Goal: Information Seeking & Learning: Understand process/instructions

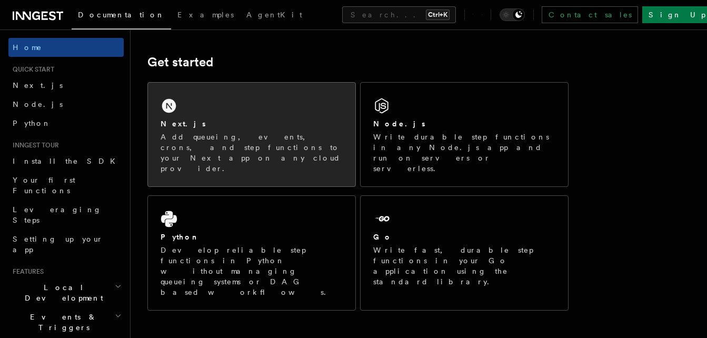
scroll to position [136, 0]
click at [312, 140] on p "Add queueing, events, crons, and step functions to your Next app on any cloud p…" at bounding box center [252, 153] width 182 height 42
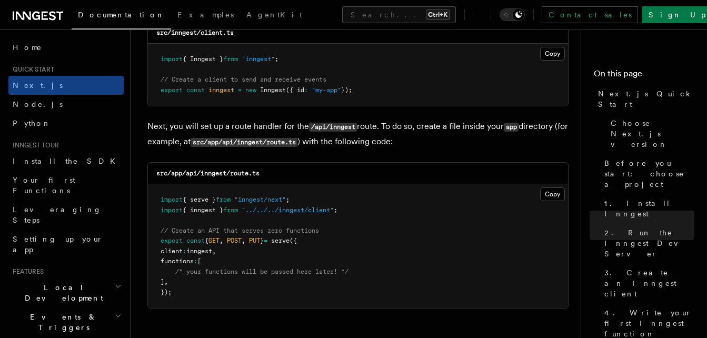
scroll to position [1404, 0]
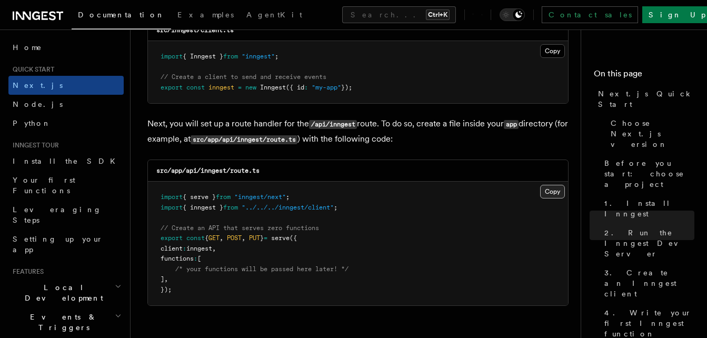
click at [549, 194] on button "Copy Copied" at bounding box center [552, 192] width 25 height 14
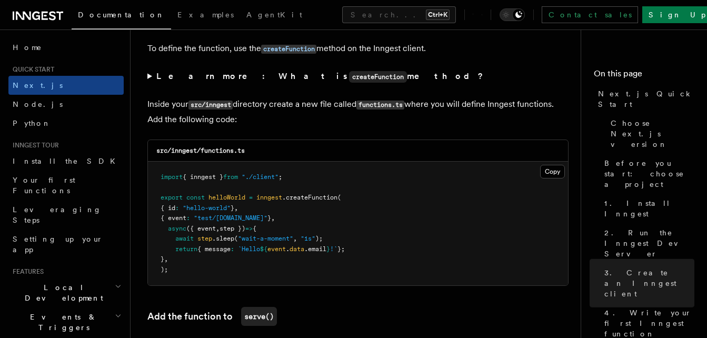
scroll to position [1815, 0]
click at [541, 167] on button "Copy Copied" at bounding box center [552, 171] width 25 height 14
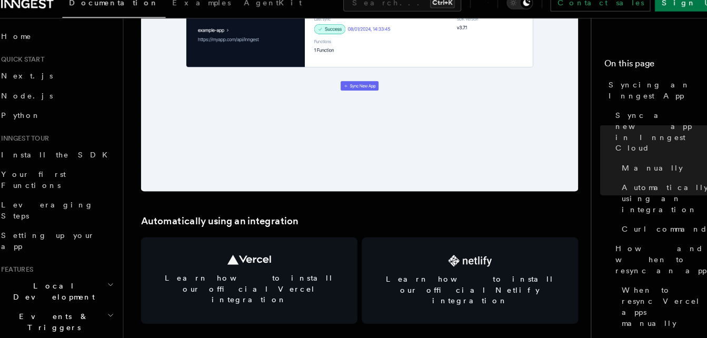
scroll to position [1302, 0]
